Goal: Transaction & Acquisition: Obtain resource

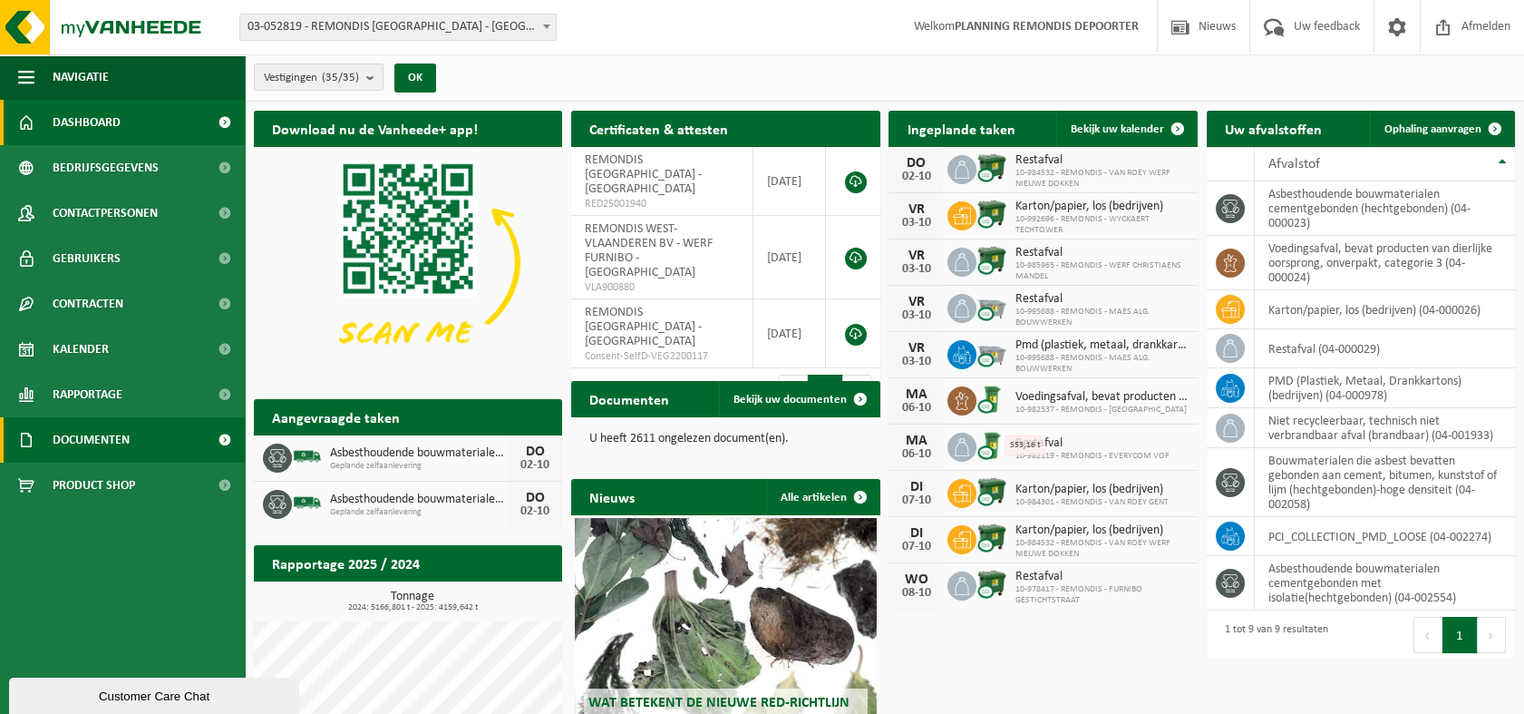
click at [79, 433] on span "Documenten" at bounding box center [91, 439] width 77 height 45
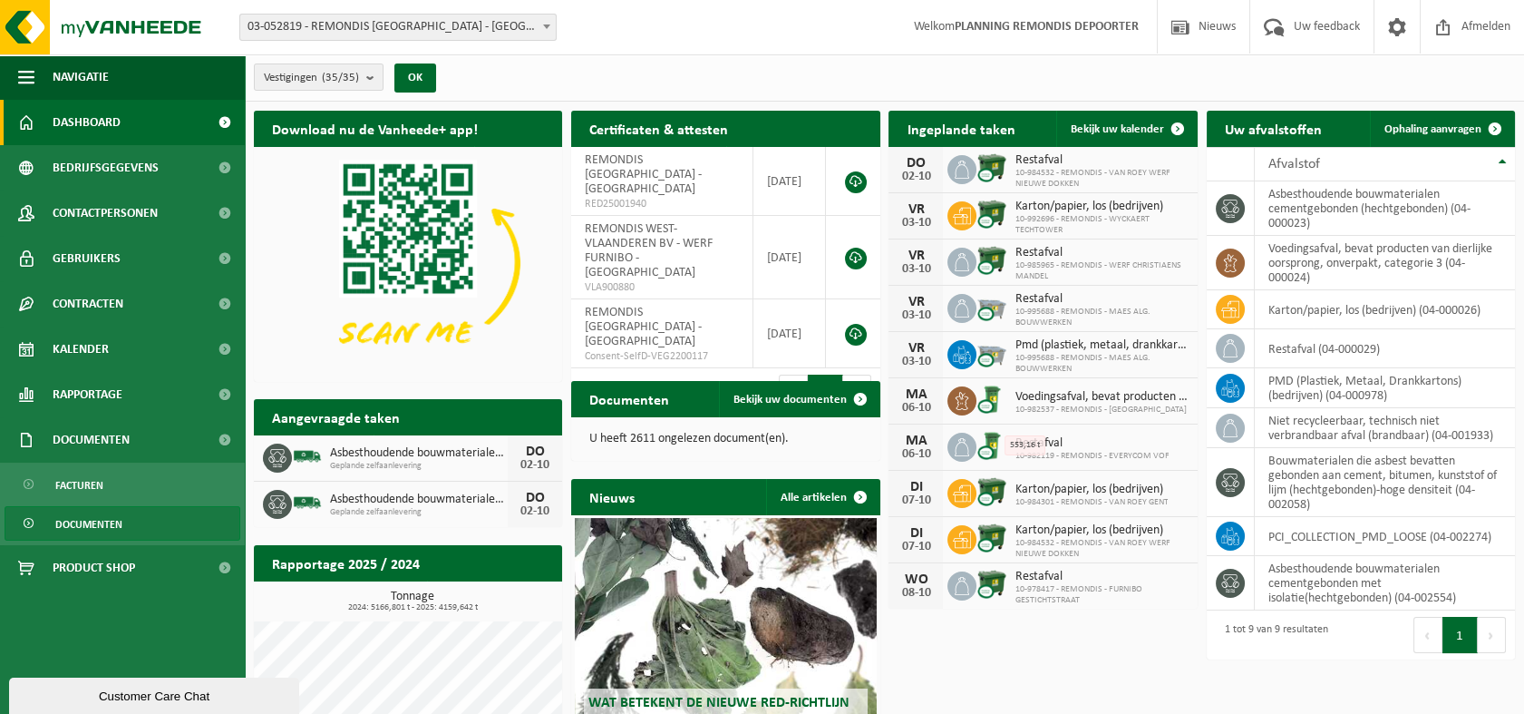
click at [89, 526] on span "Documenten" at bounding box center [88, 524] width 67 height 34
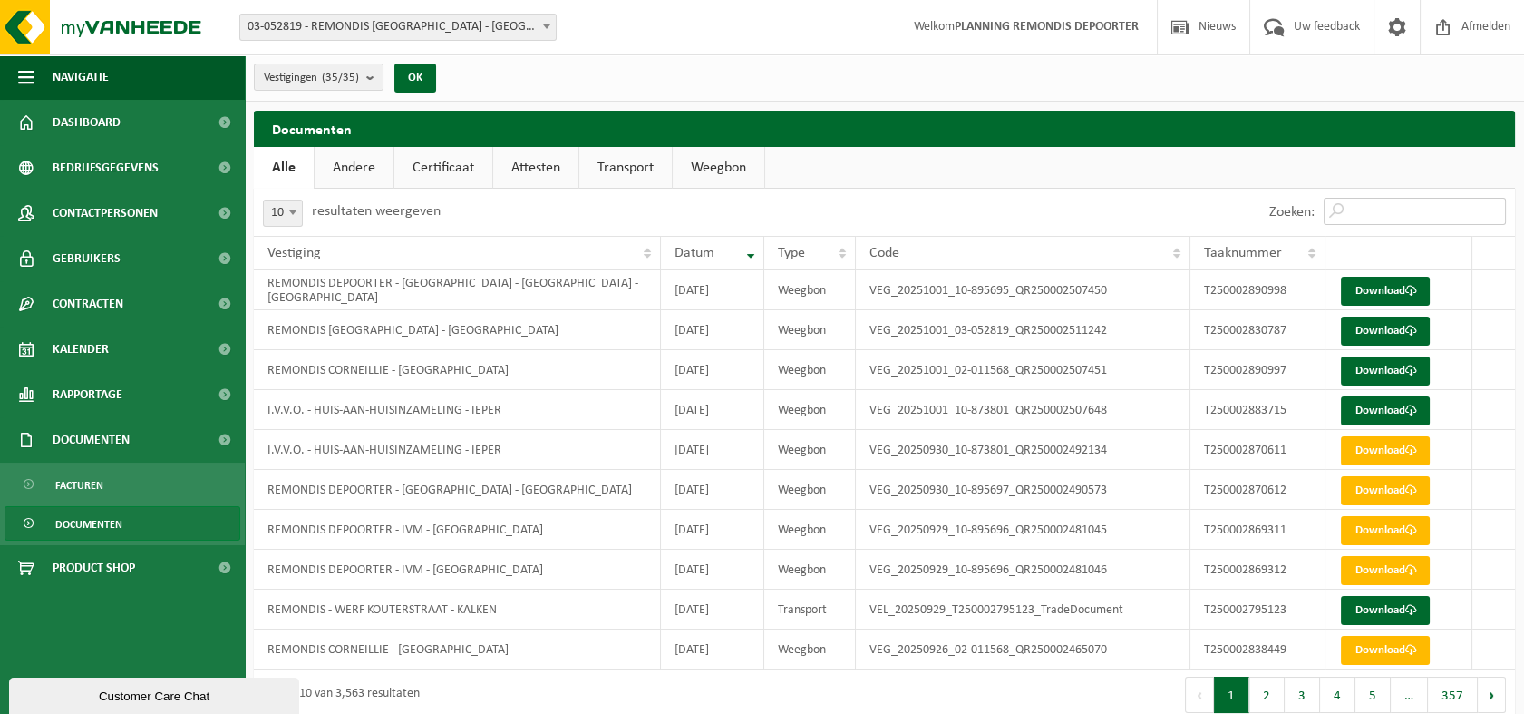
click at [1371, 218] on input "Zoeken:" at bounding box center [1415, 211] width 182 height 27
paste input "T250002646386"
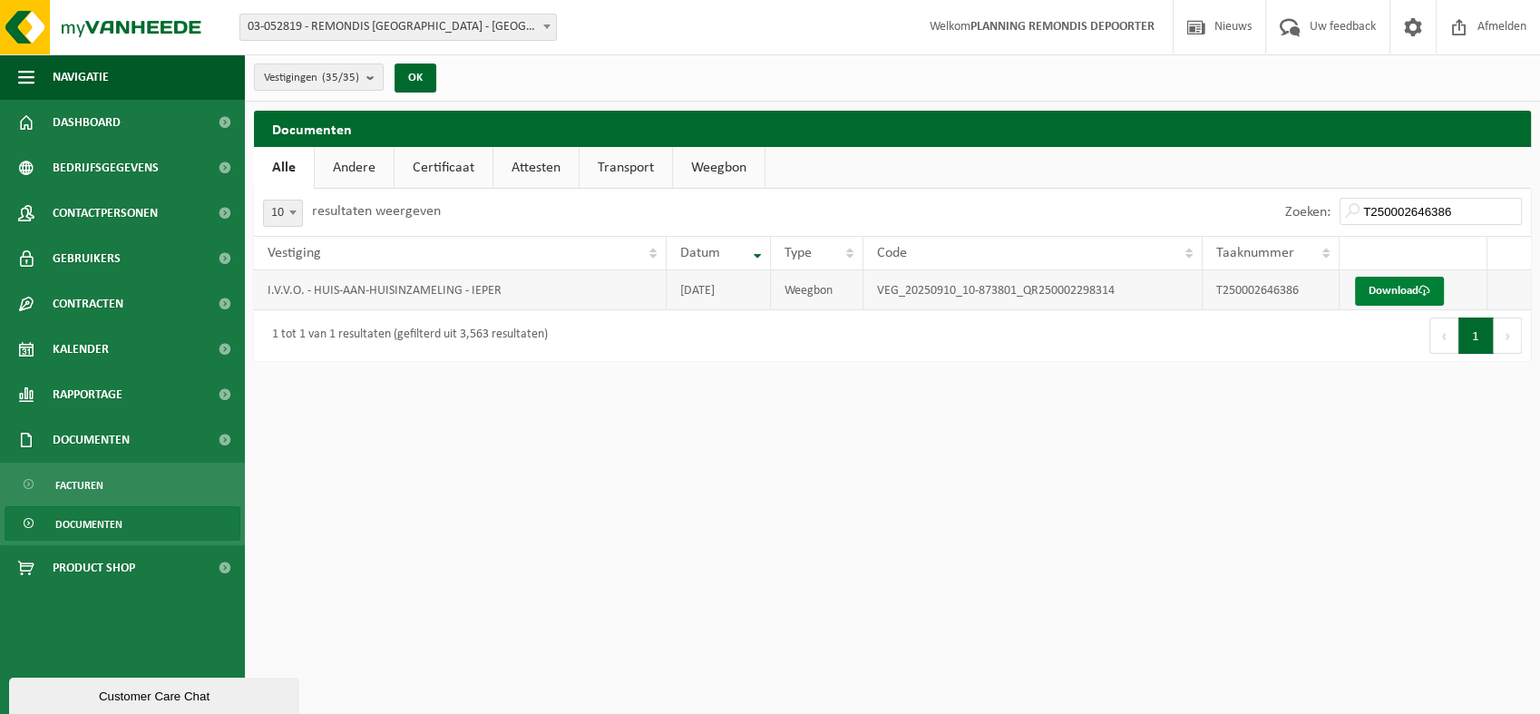
click at [1393, 283] on link "Download" at bounding box center [1399, 291] width 89 height 29
drag, startPoint x: 1470, startPoint y: 210, endPoint x: 1233, endPoint y: 215, distance: 236.7
click at [1240, 215] on div "Zoeken: T250002646386" at bounding box center [1211, 212] width 638 height 47
paste input "55"
type input "T250002646355"
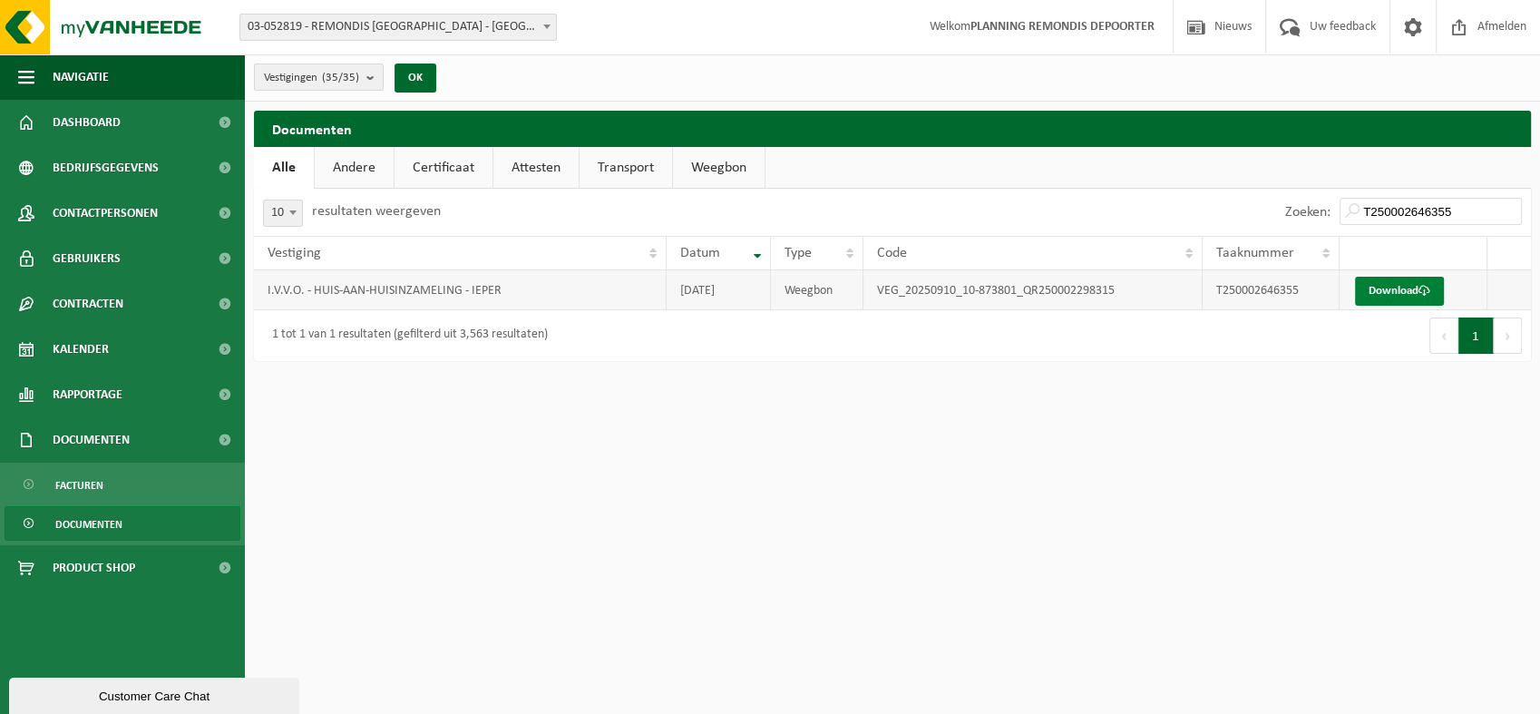
click at [1393, 291] on link "Download" at bounding box center [1399, 291] width 89 height 29
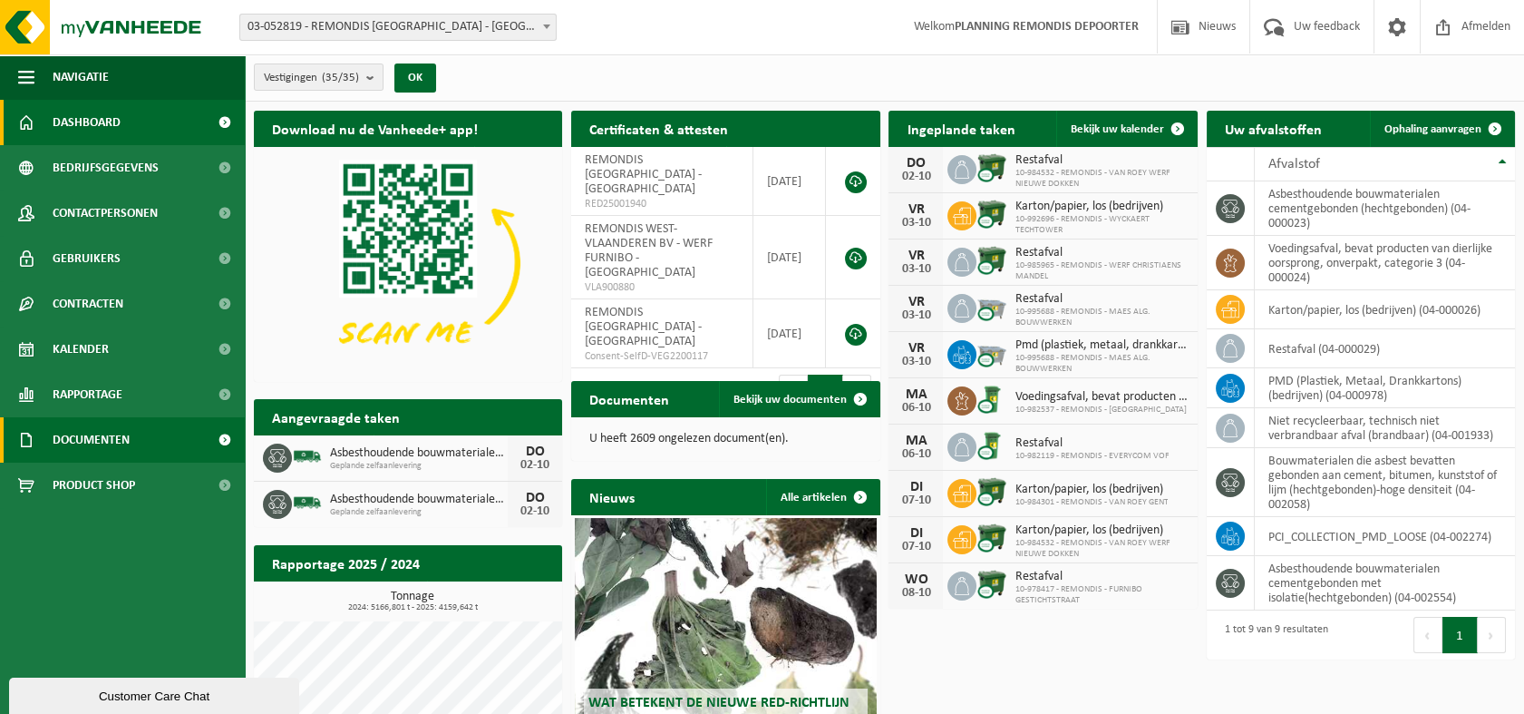
click at [75, 444] on span "Documenten" at bounding box center [91, 439] width 77 height 45
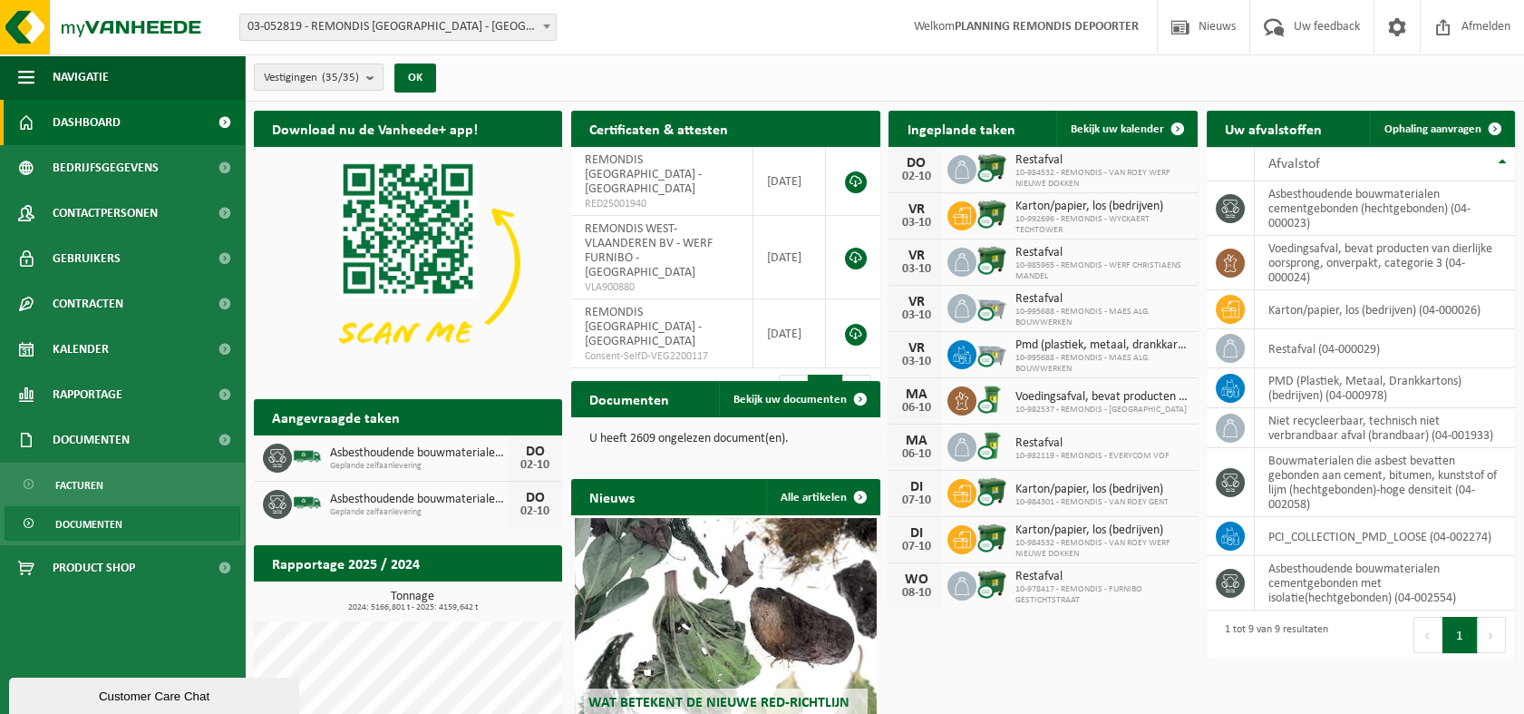
click at [89, 523] on span "Documenten" at bounding box center [88, 524] width 67 height 34
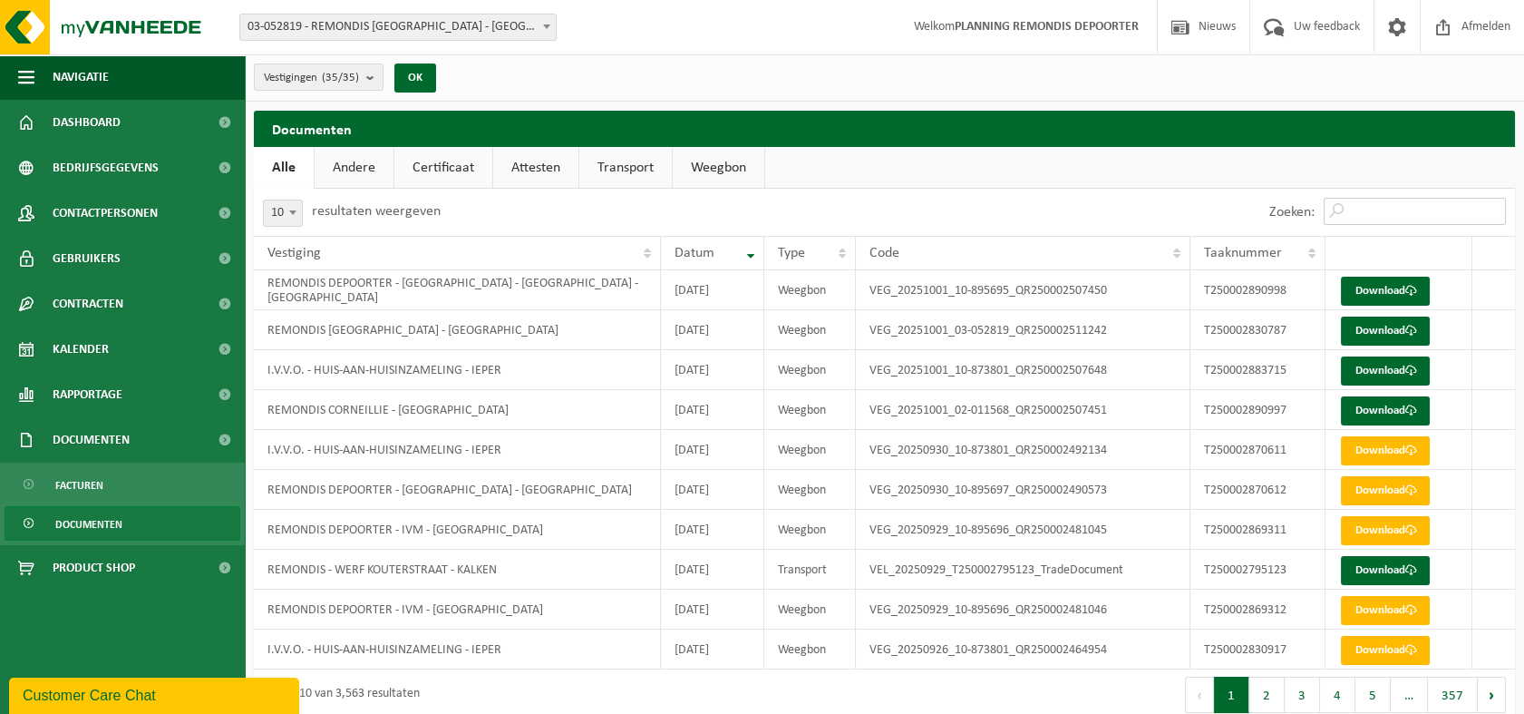
click at [1361, 203] on input "Zoeken:" at bounding box center [1415, 211] width 182 height 27
paste input "T250002737899"
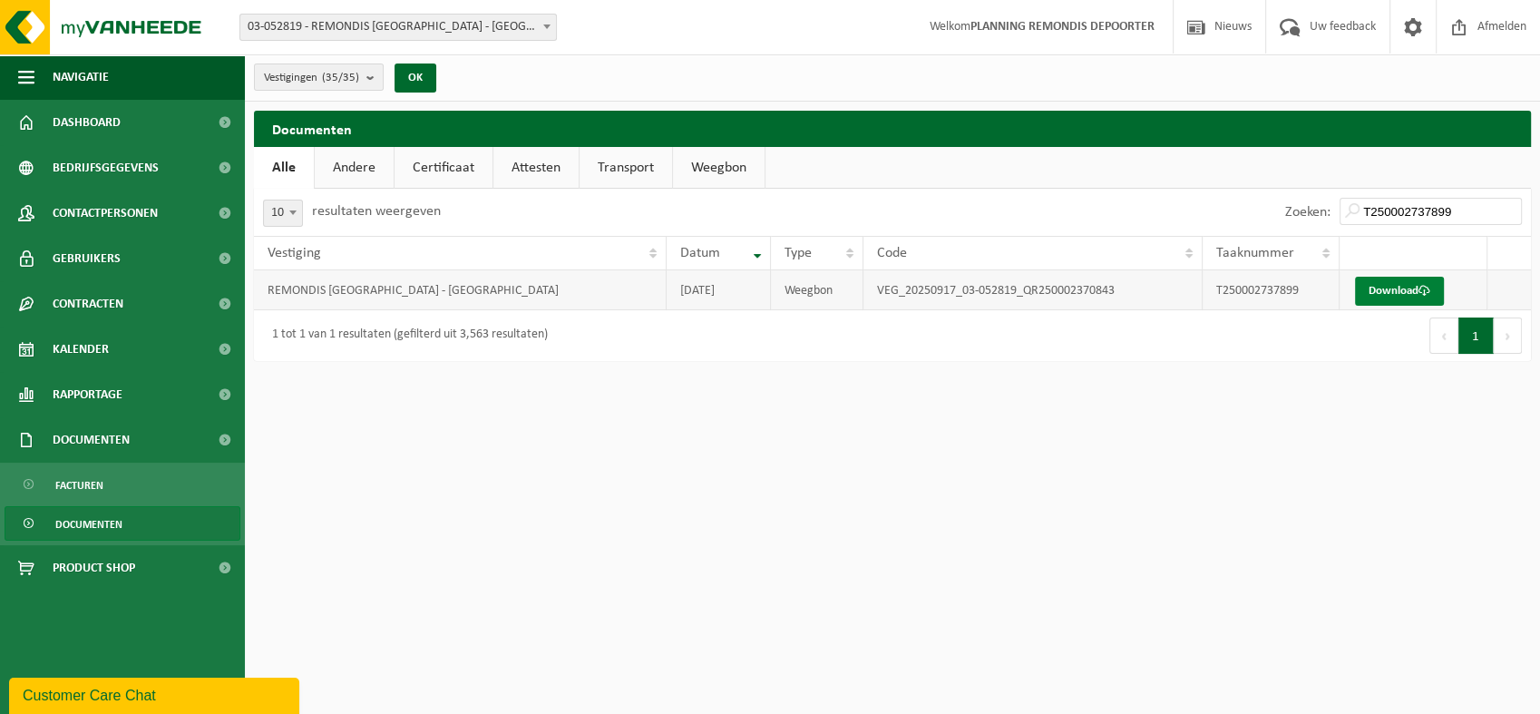
click at [1390, 288] on link "Download" at bounding box center [1399, 291] width 89 height 29
click at [1436, 296] on link "Download" at bounding box center [1399, 291] width 89 height 29
drag, startPoint x: 1463, startPoint y: 209, endPoint x: 1188, endPoint y: 217, distance: 274.9
click at [1188, 217] on div "Zoeken: T250002737899" at bounding box center [1211, 212] width 638 height 47
paste input "908"
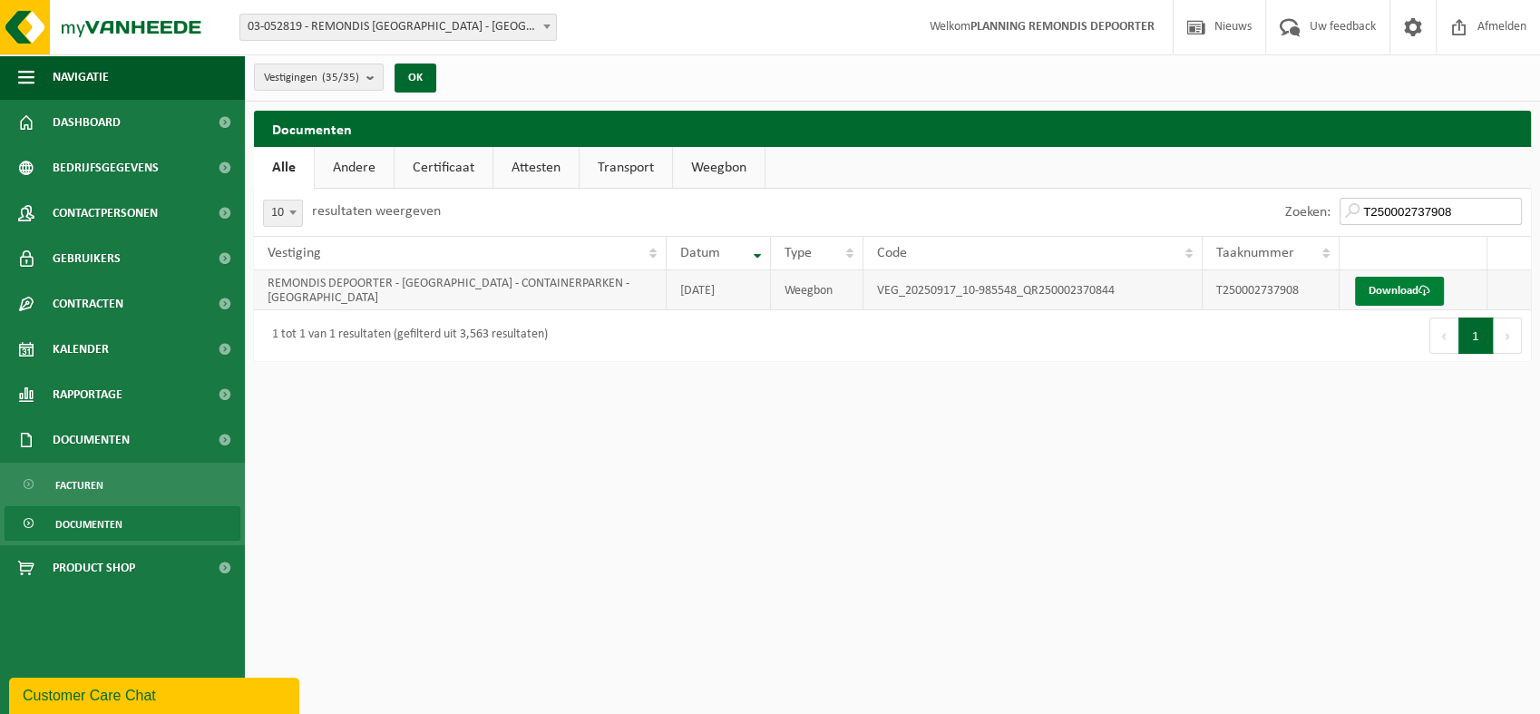
type input "T250002737908"
click at [1384, 290] on link "Download" at bounding box center [1399, 291] width 89 height 29
